Goal: Task Accomplishment & Management: Use online tool/utility

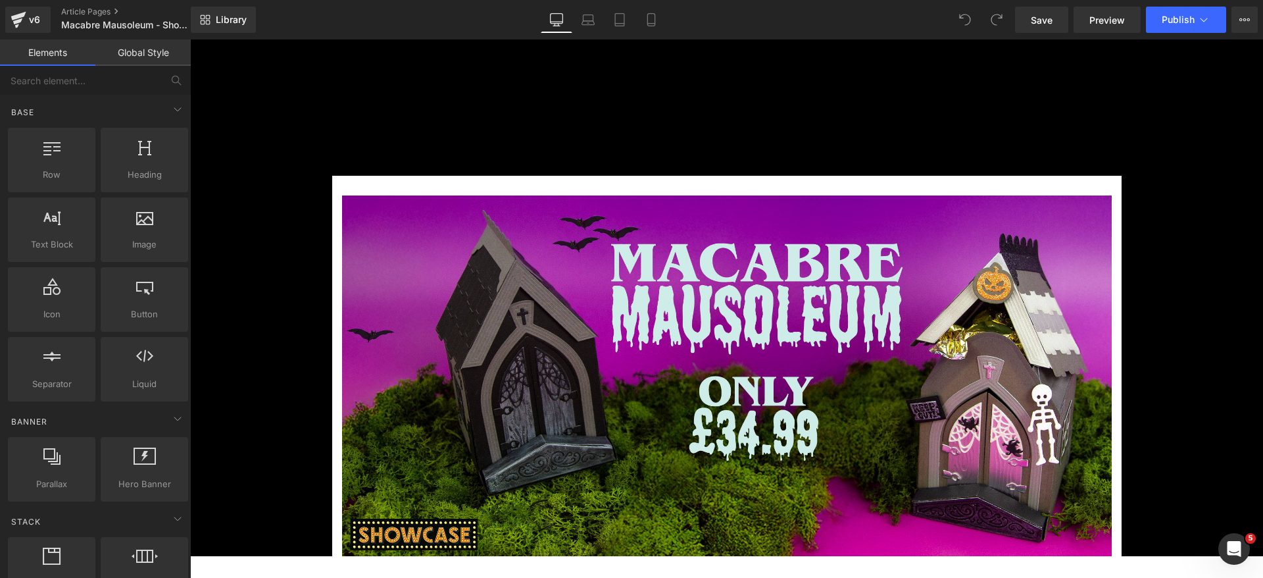
drag, startPoint x: 1216, startPoint y: 39, endPoint x: 810, endPoint y: 103, distance: 410.7
click at [810, 103] on div "The Craft Room Gem Rewards Cart 0" at bounding box center [962, 105] width 423 height 32
click at [1052, 28] on button "View Live Page View with current Template Save Template to Library Schedule Pub…" at bounding box center [1244, 20] width 26 height 26
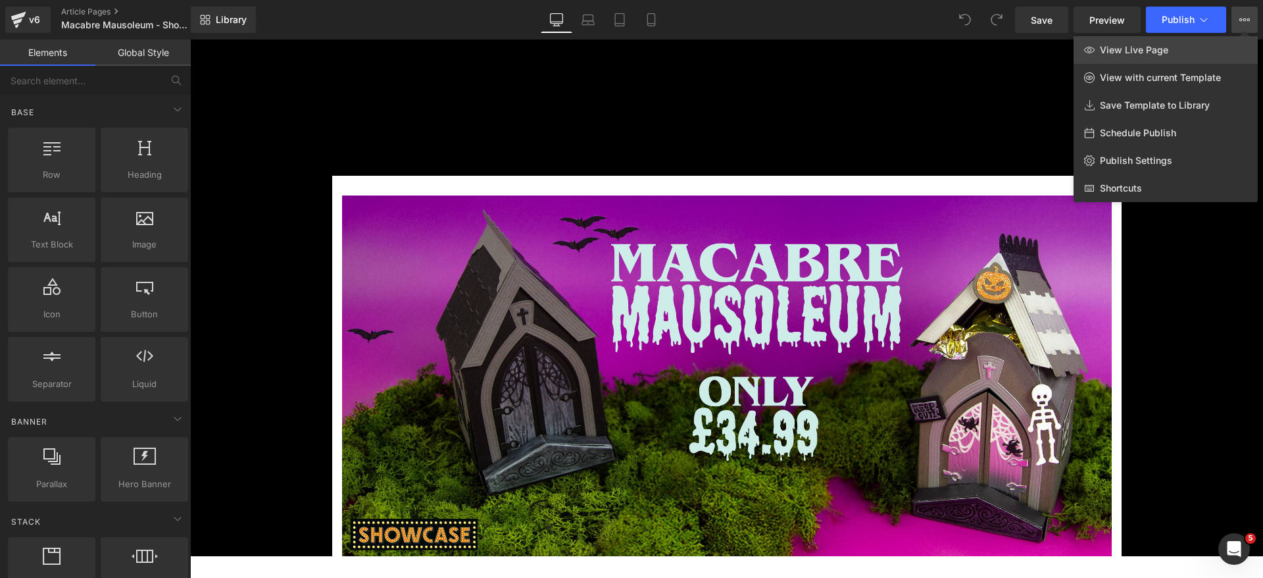
click at [1052, 48] on span "View Live Page" at bounding box center [1134, 50] width 68 height 12
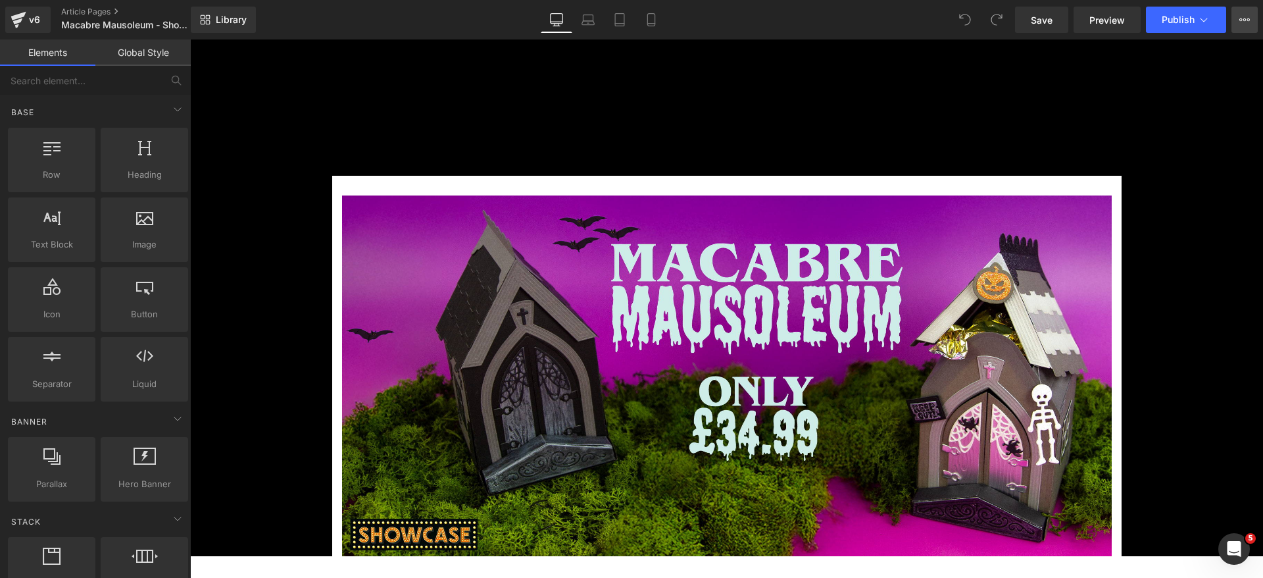
click at [1239, 24] on button "View Live Page View with current Template Save Template to Library Schedule Pub…" at bounding box center [1244, 20] width 26 height 26
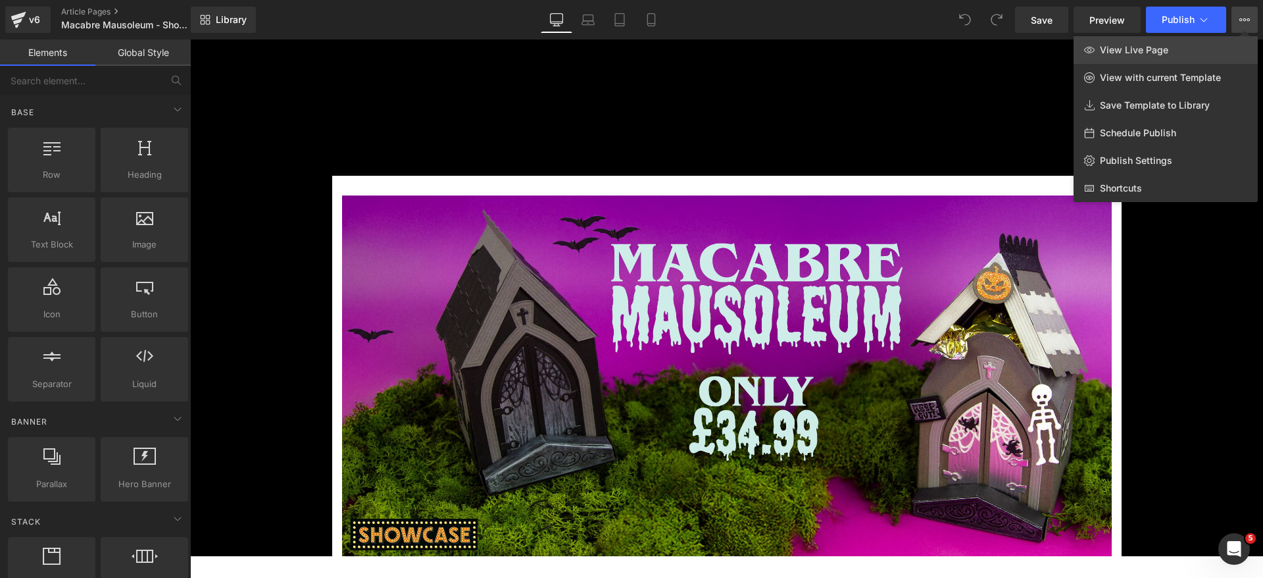
click at [1134, 56] on link "View Live Page" at bounding box center [1165, 50] width 184 height 28
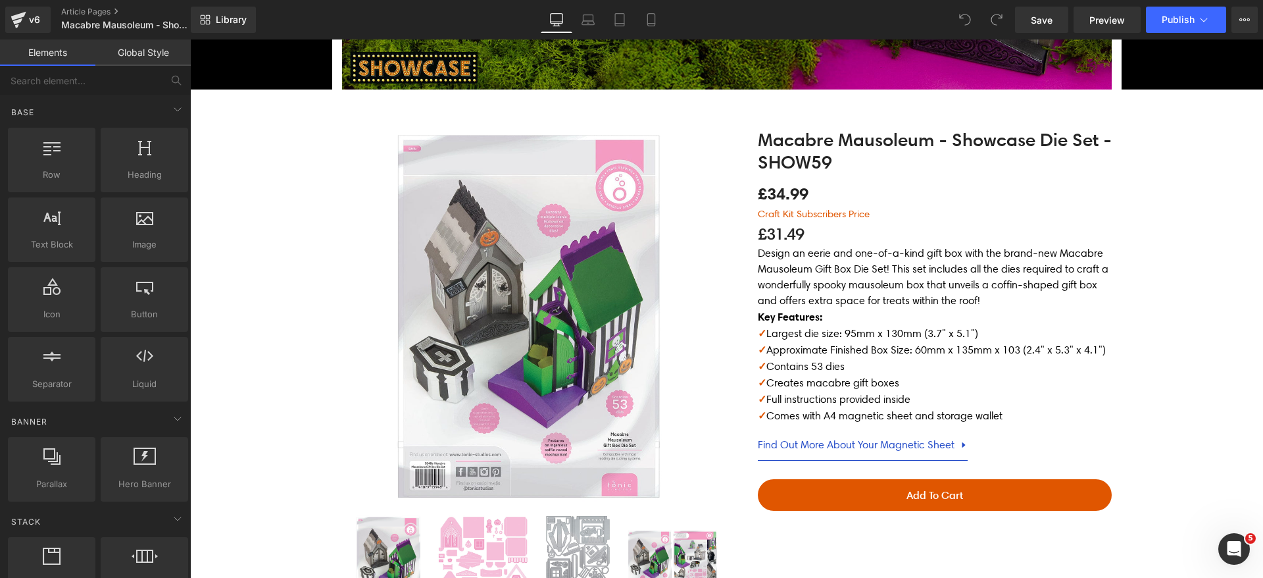
scroll to position [395, 0]
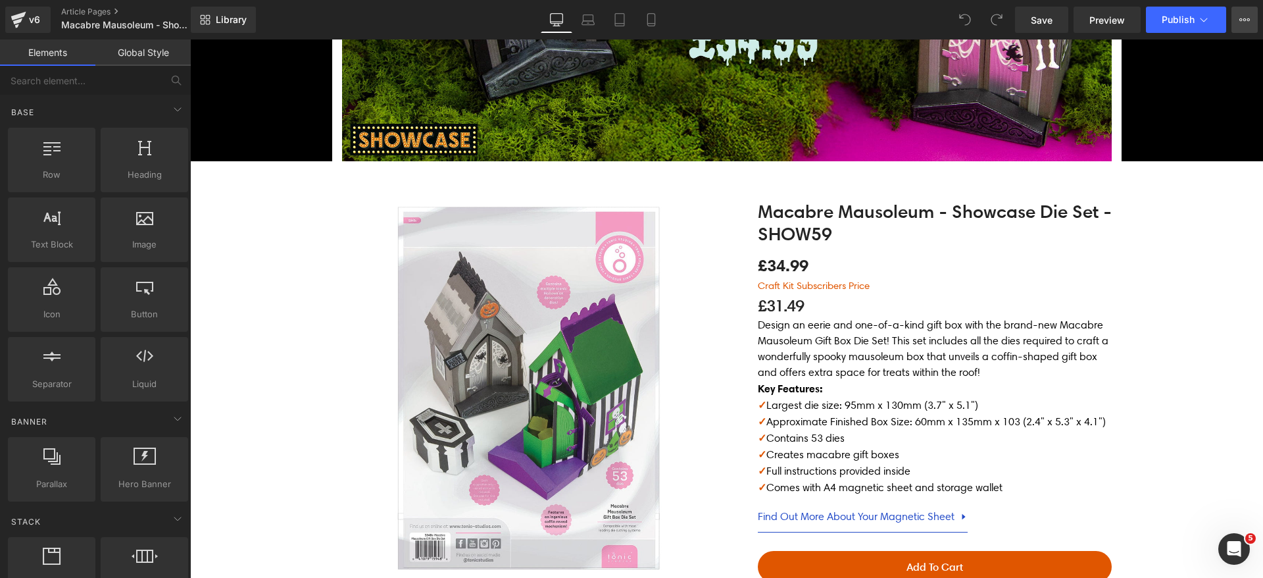
click at [1252, 25] on button "View Live Page View with current Template Save Template to Library Schedule Pub…" at bounding box center [1244, 20] width 26 height 26
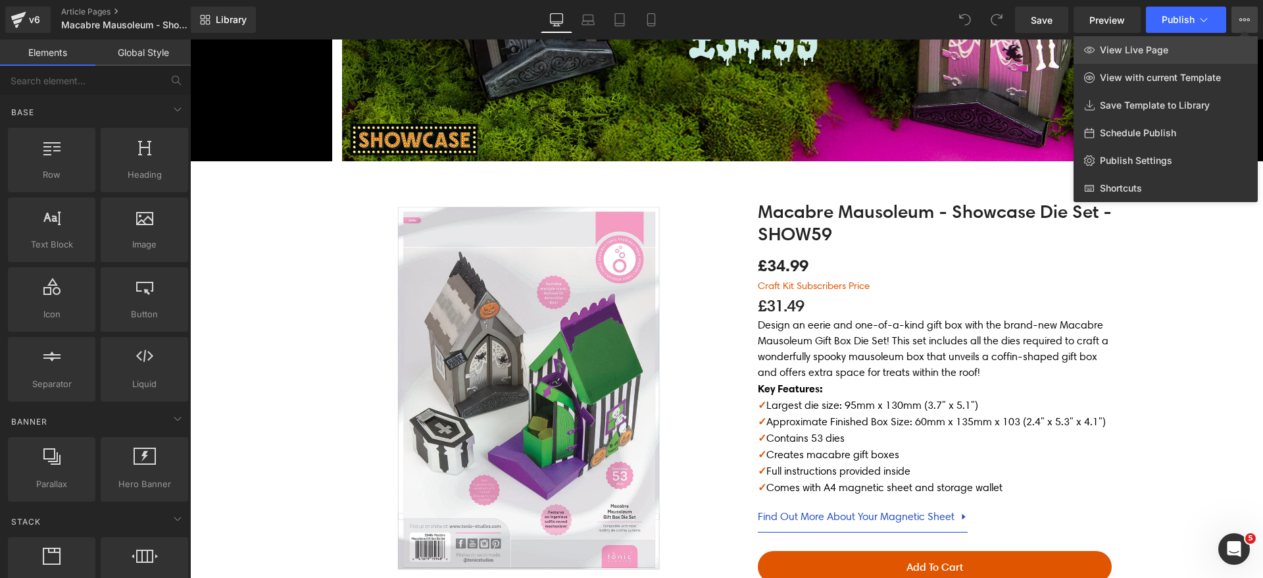
click at [1160, 52] on span "View Live Page" at bounding box center [1134, 50] width 68 height 12
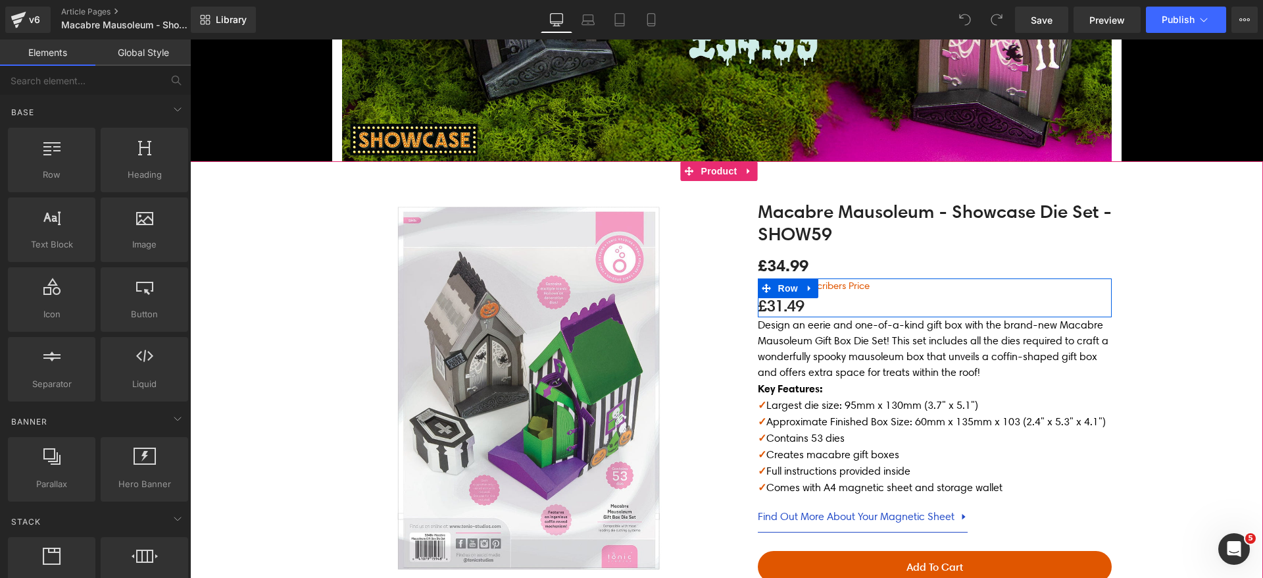
scroll to position [0, 0]
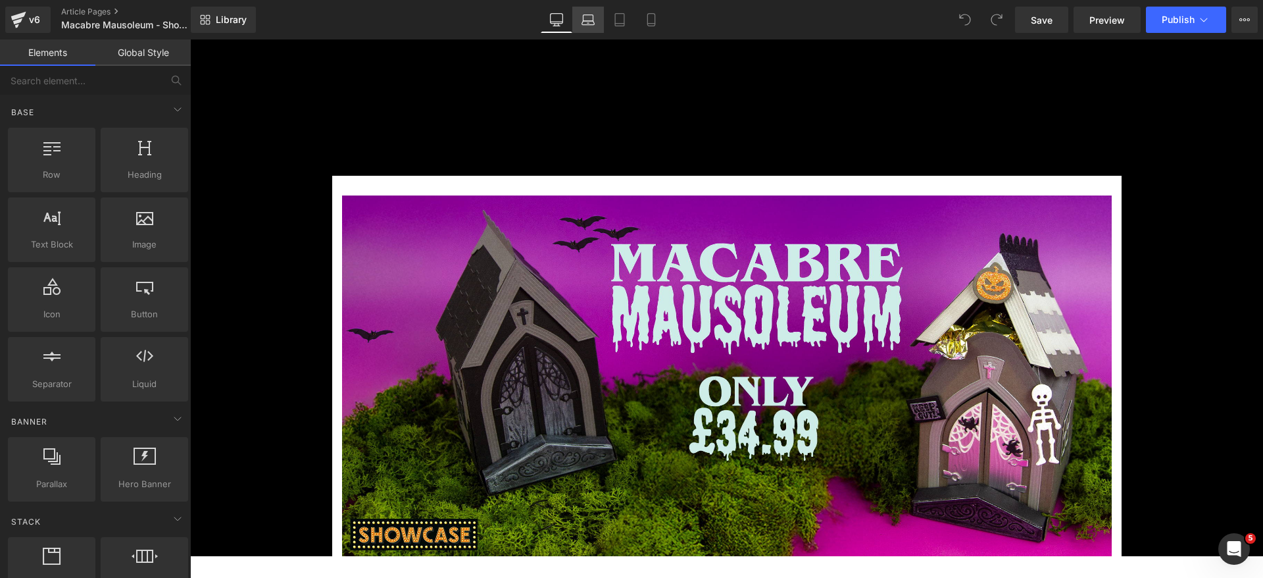
click at [587, 19] on icon at bounding box center [587, 19] width 13 height 13
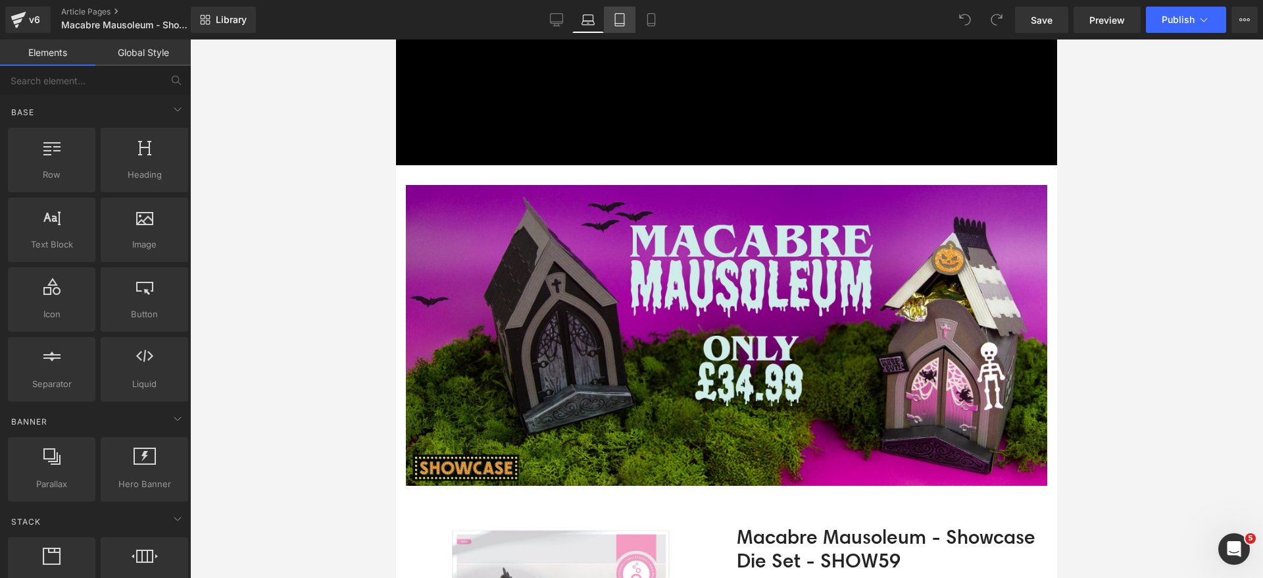
click at [616, 20] on icon at bounding box center [619, 20] width 9 height 12
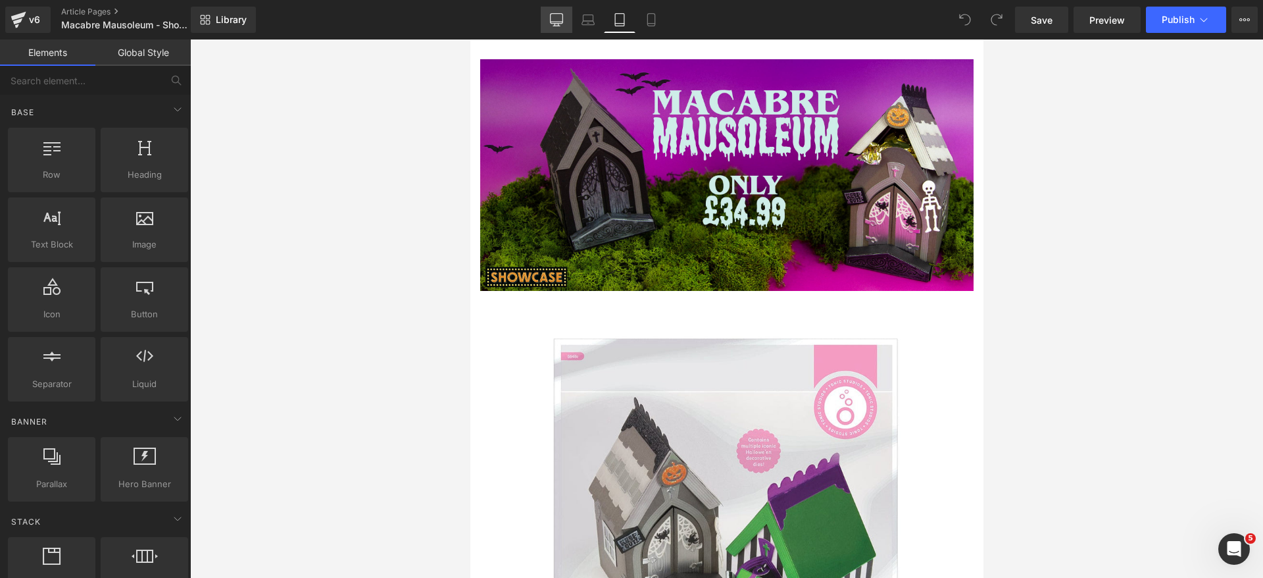
click at [558, 20] on icon at bounding box center [556, 19] width 13 height 13
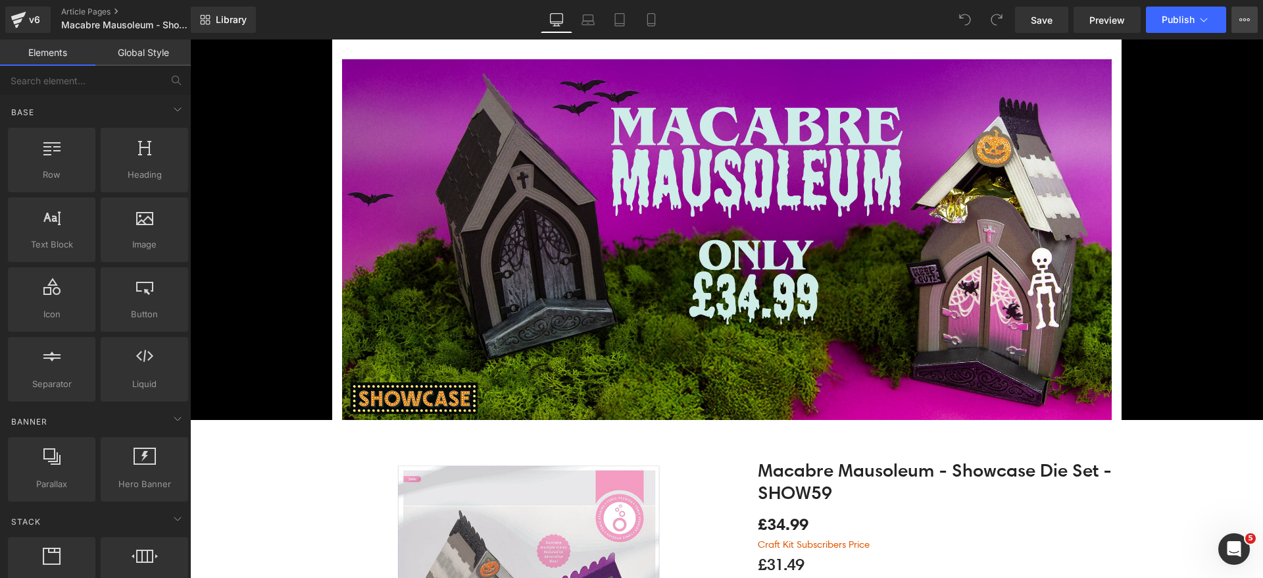
click at [1244, 14] on icon at bounding box center [1244, 19] width 11 height 11
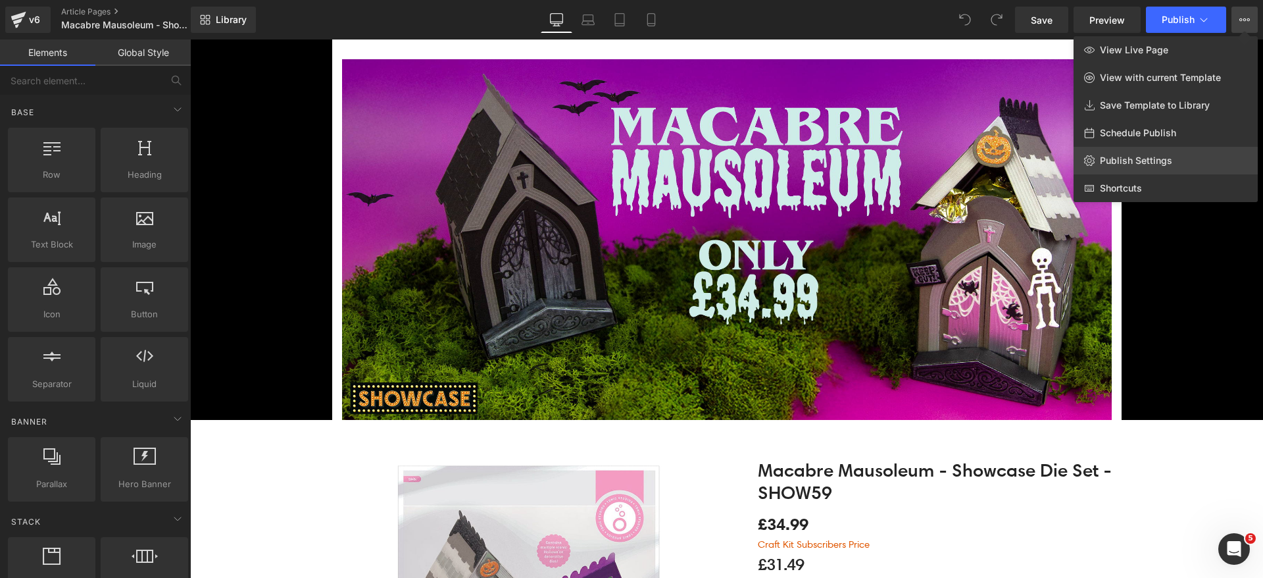
click at [1153, 159] on span "Publish Settings" at bounding box center [1136, 161] width 72 height 12
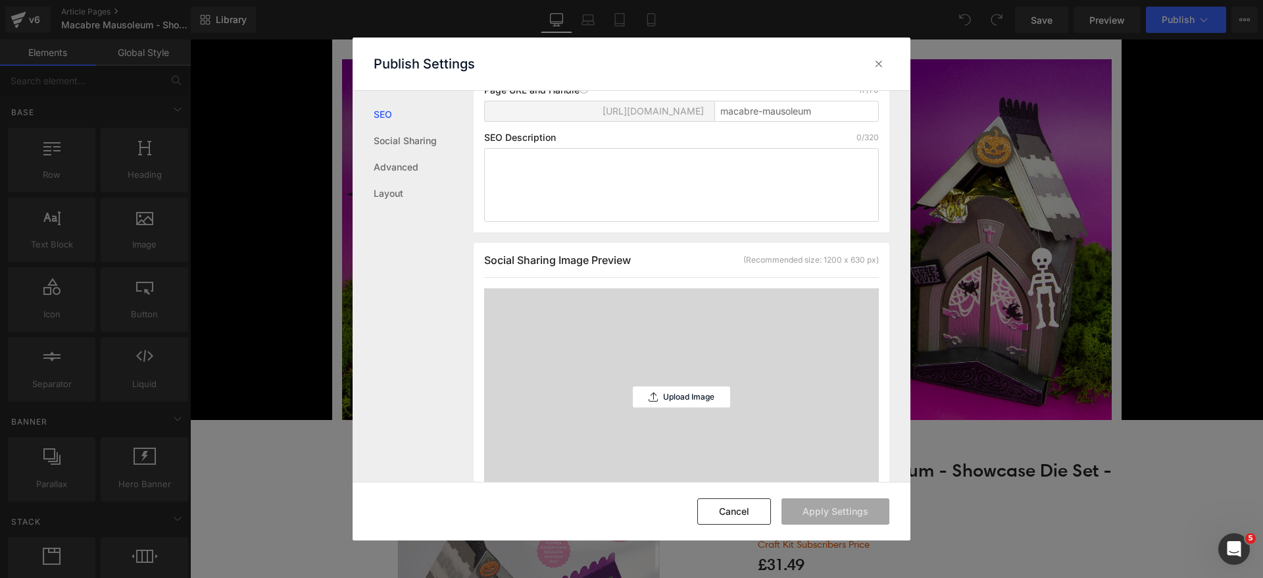
scroll to position [0, 0]
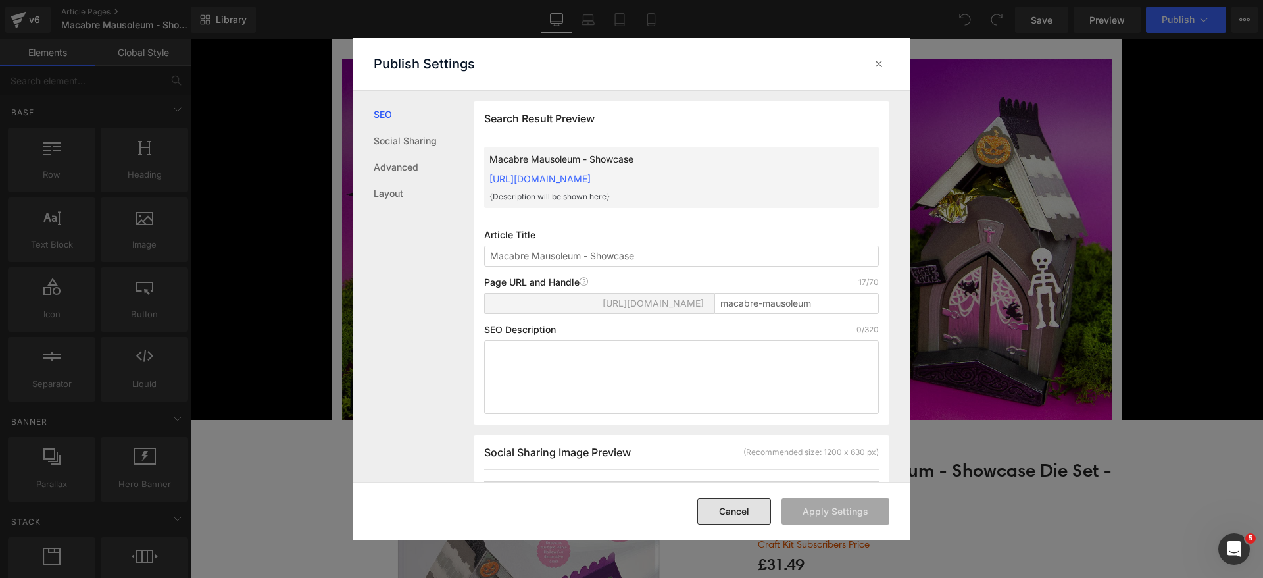
click at [741, 505] on button "Cancel" at bounding box center [734, 511] width 74 height 26
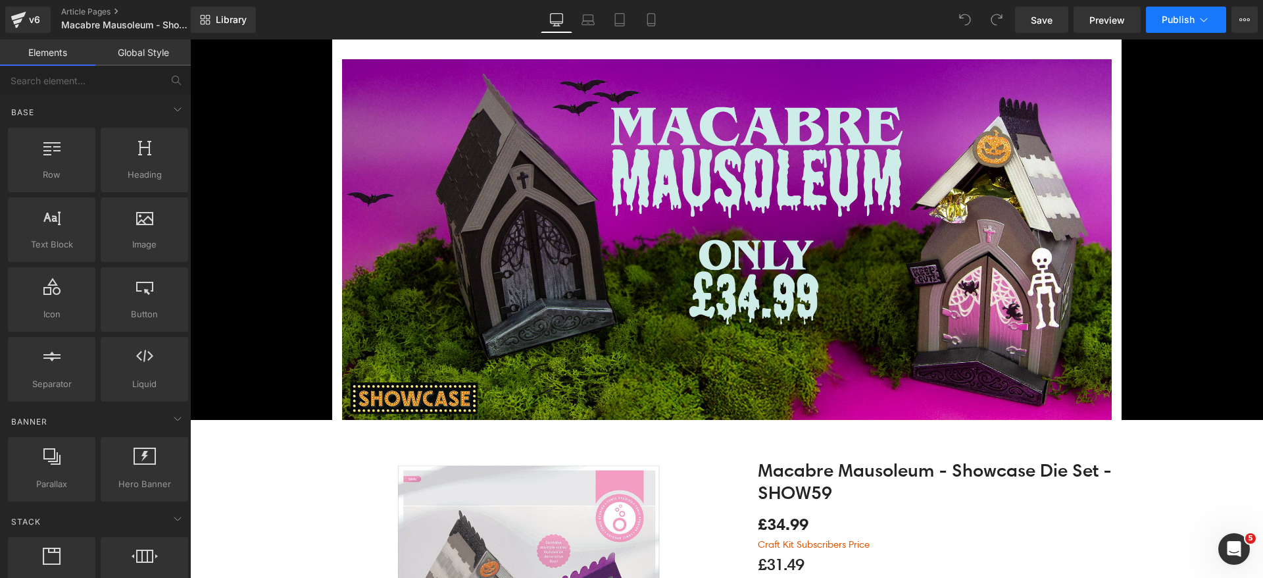
click at [1175, 20] on span "Publish" at bounding box center [1178, 19] width 33 height 11
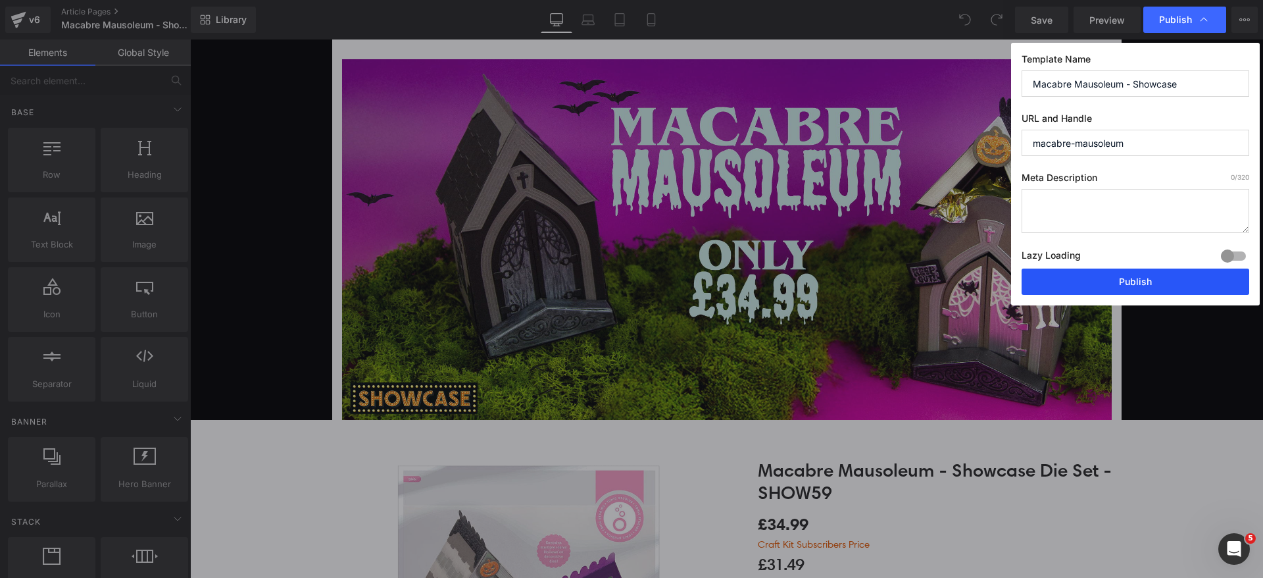
click at [1072, 285] on button "Publish" at bounding box center [1136, 281] width 228 height 26
